Goal: Task Accomplishment & Management: Manage account settings

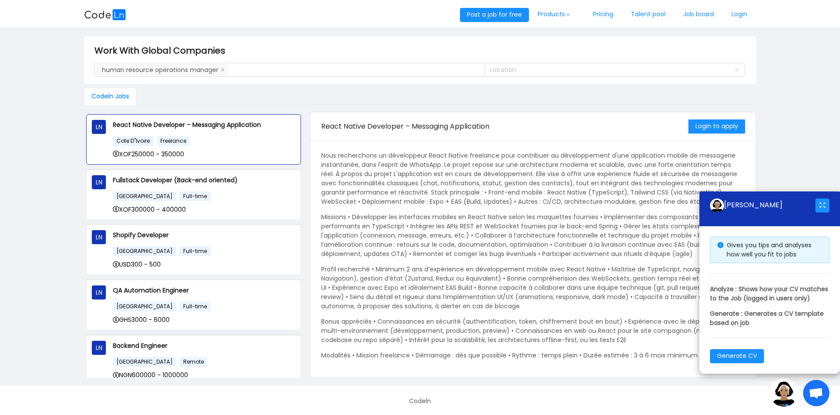
scroll to position [414, 0]
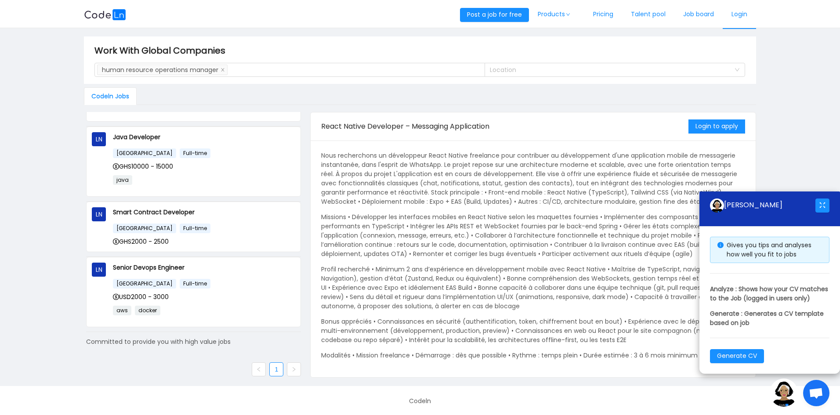
click at [739, 14] on link "Login" at bounding box center [739, 14] width 33 height 29
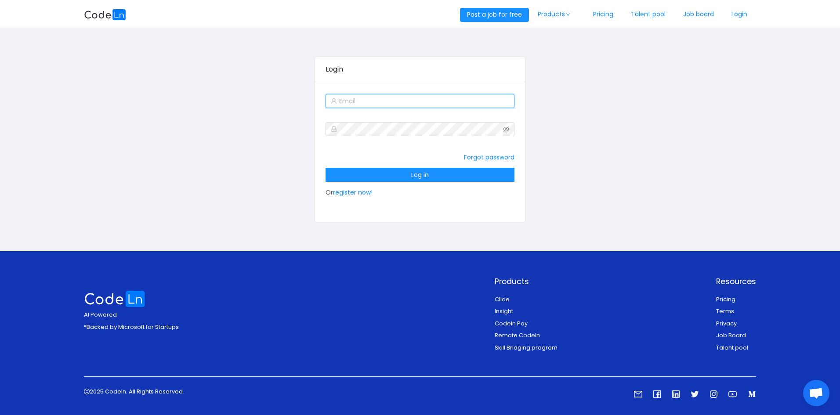
click at [350, 102] on input "text" at bounding box center [419, 101] width 188 height 14
click at [393, 102] on input "text" at bounding box center [419, 101] width 188 height 14
click at [366, 102] on input "[PERSON_NAME][EMAIL_ADDRESS][DOMAIN_NAME]" at bounding box center [419, 101] width 188 height 14
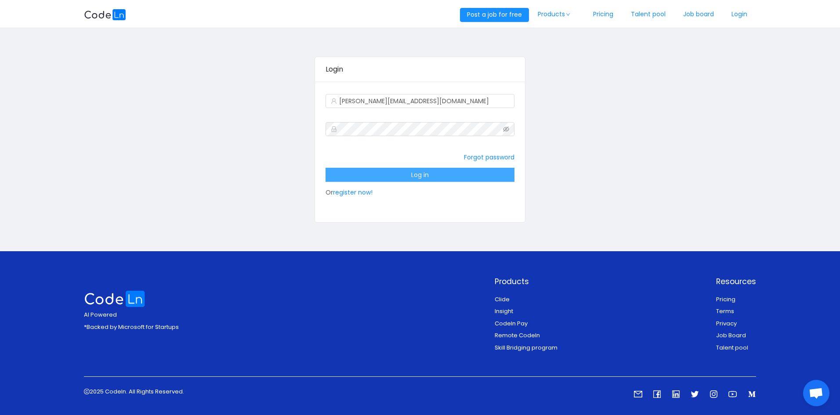
click at [395, 169] on button "Log in" at bounding box center [419, 175] width 188 height 14
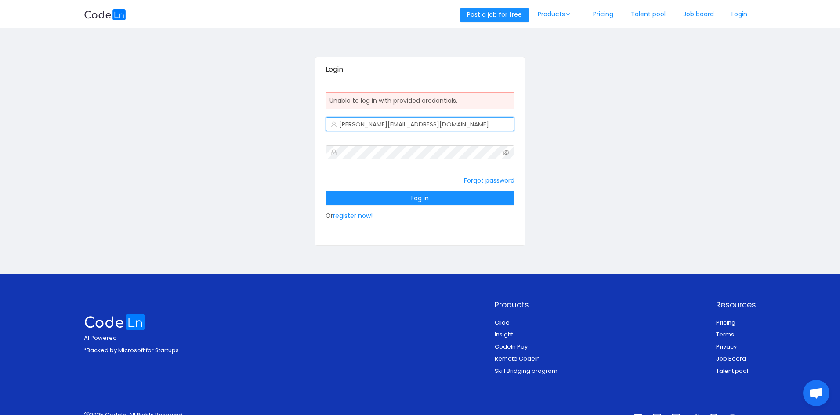
drag, startPoint x: 412, startPoint y: 124, endPoint x: 354, endPoint y: 120, distance: 57.2
click at [354, 120] on input "[PERSON_NAME][EMAIL_ADDRESS][DOMAIN_NAME]" at bounding box center [419, 124] width 188 height 14
click at [503, 152] on icon "icon: eye-invisible" at bounding box center [506, 152] width 6 height 5
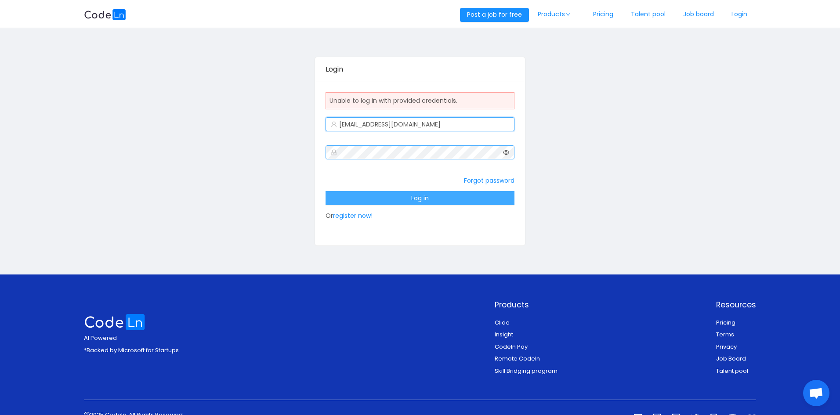
type input "[EMAIL_ADDRESS][DOMAIN_NAME]"
click at [396, 199] on button "Log in" at bounding box center [419, 198] width 188 height 14
